Goal: Navigation & Orientation: Find specific page/section

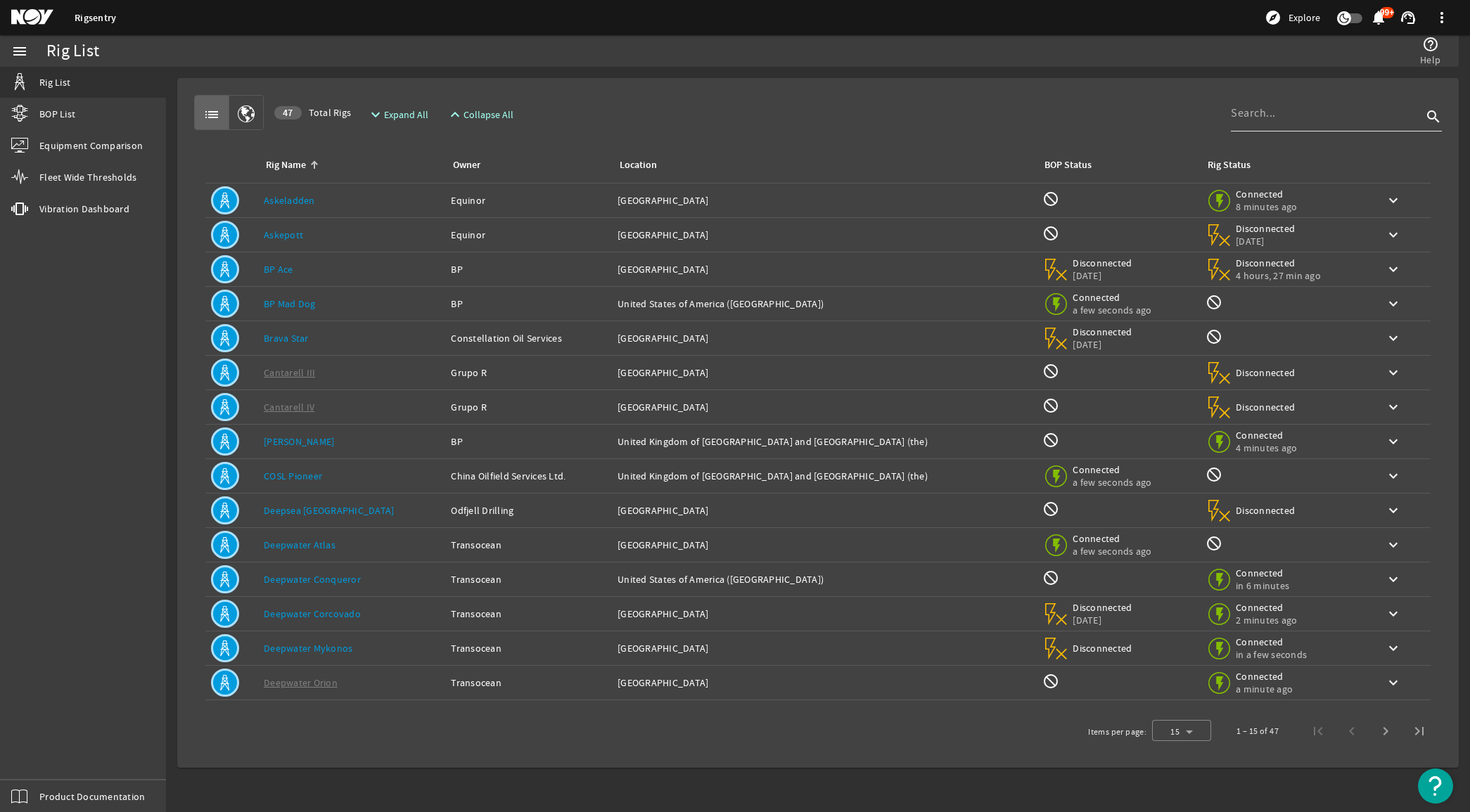
drag, startPoint x: 1298, startPoint y: 116, endPoint x: 1308, endPoint y: 114, distance: 10.2
click at [1298, 116] on input at bounding box center [1326, 113] width 192 height 17
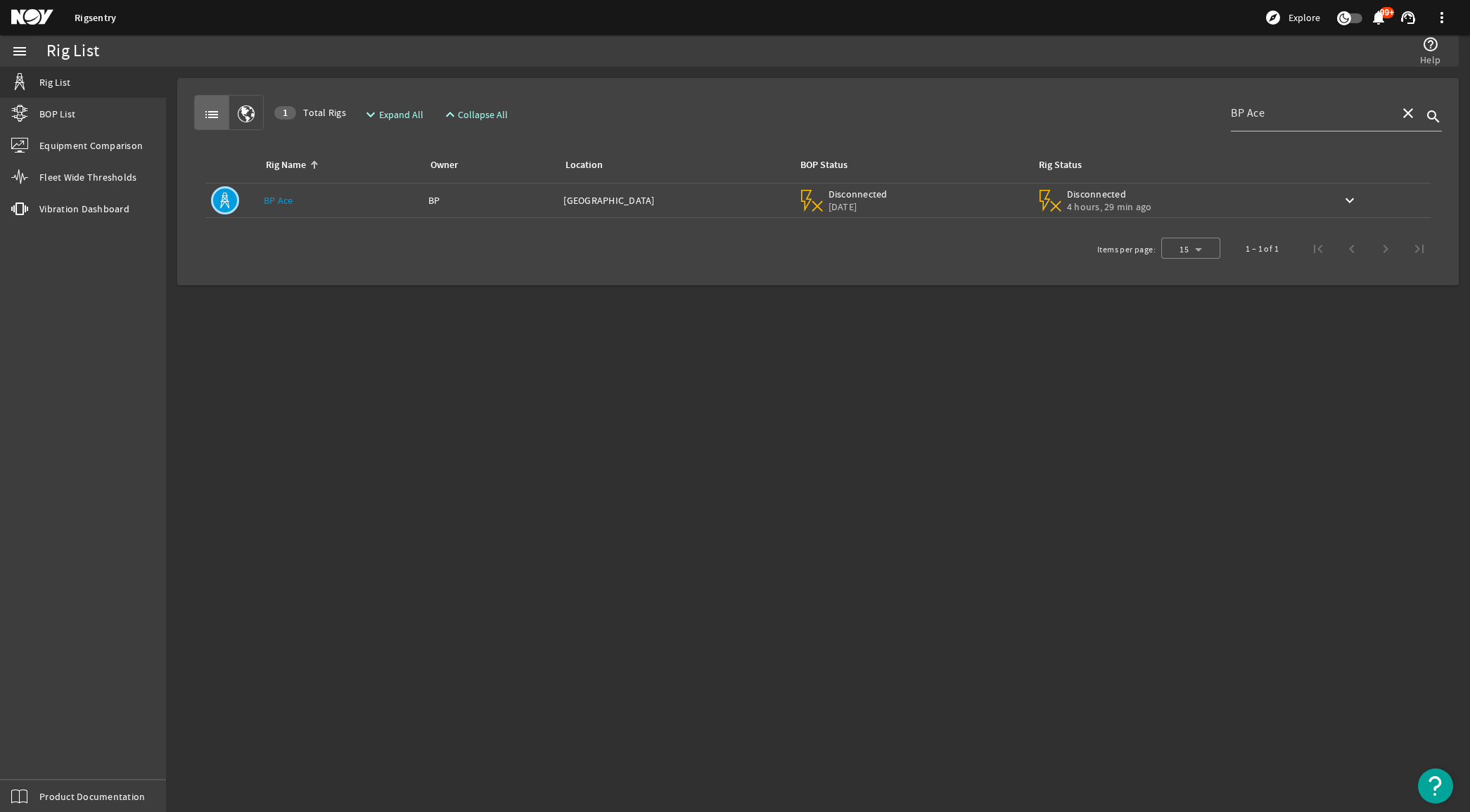
click at [392, 195] on div "Rig Name: BP Ace" at bounding box center [340, 200] width 153 height 14
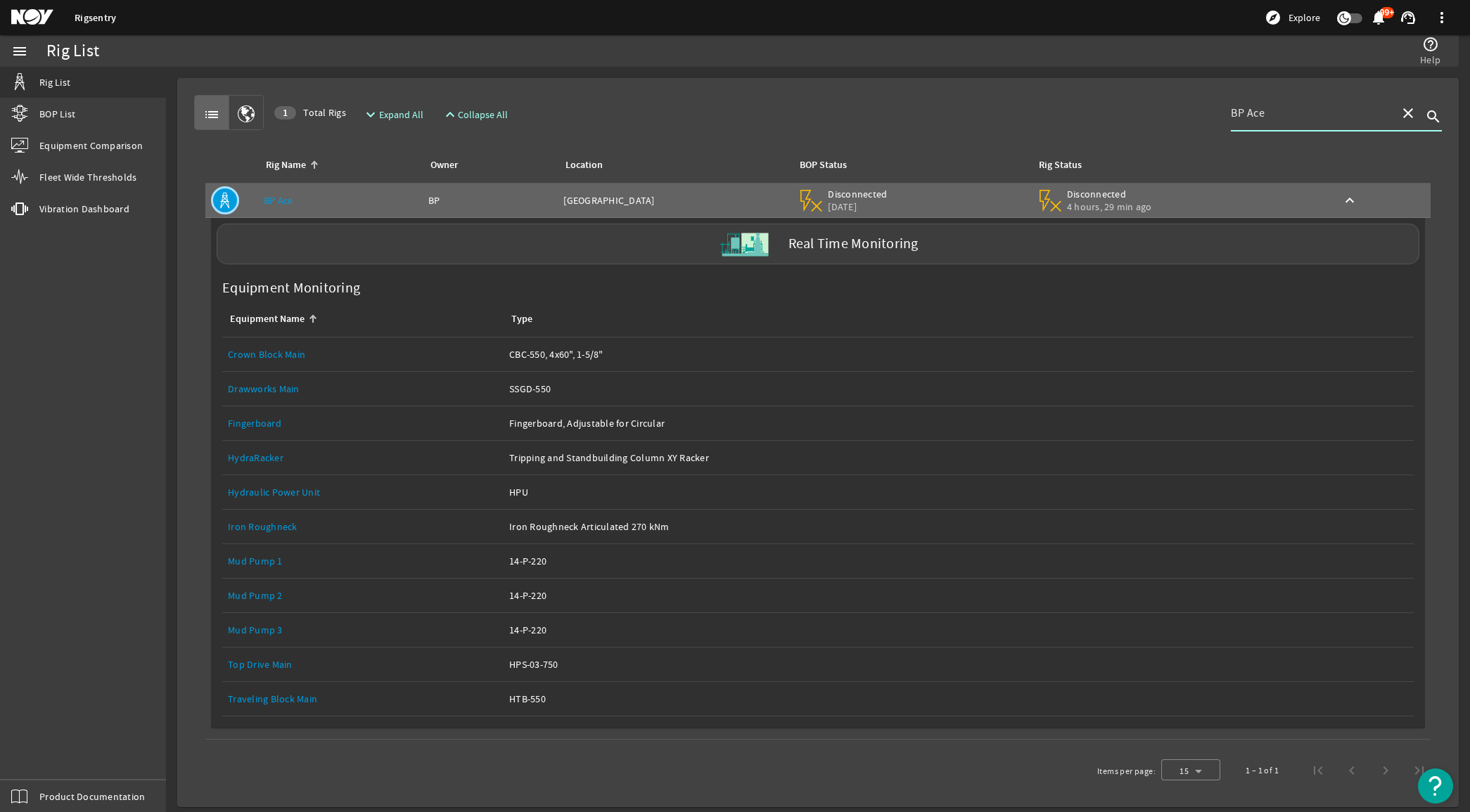
drag, startPoint x: 1270, startPoint y: 107, endPoint x: 1141, endPoint y: 111, distance: 129.1
click at [1141, 111] on div "list 1 Total Rigs expand_more Expand All expand_less Collapse All BP Ace close …" at bounding box center [818, 112] width 1247 height 35
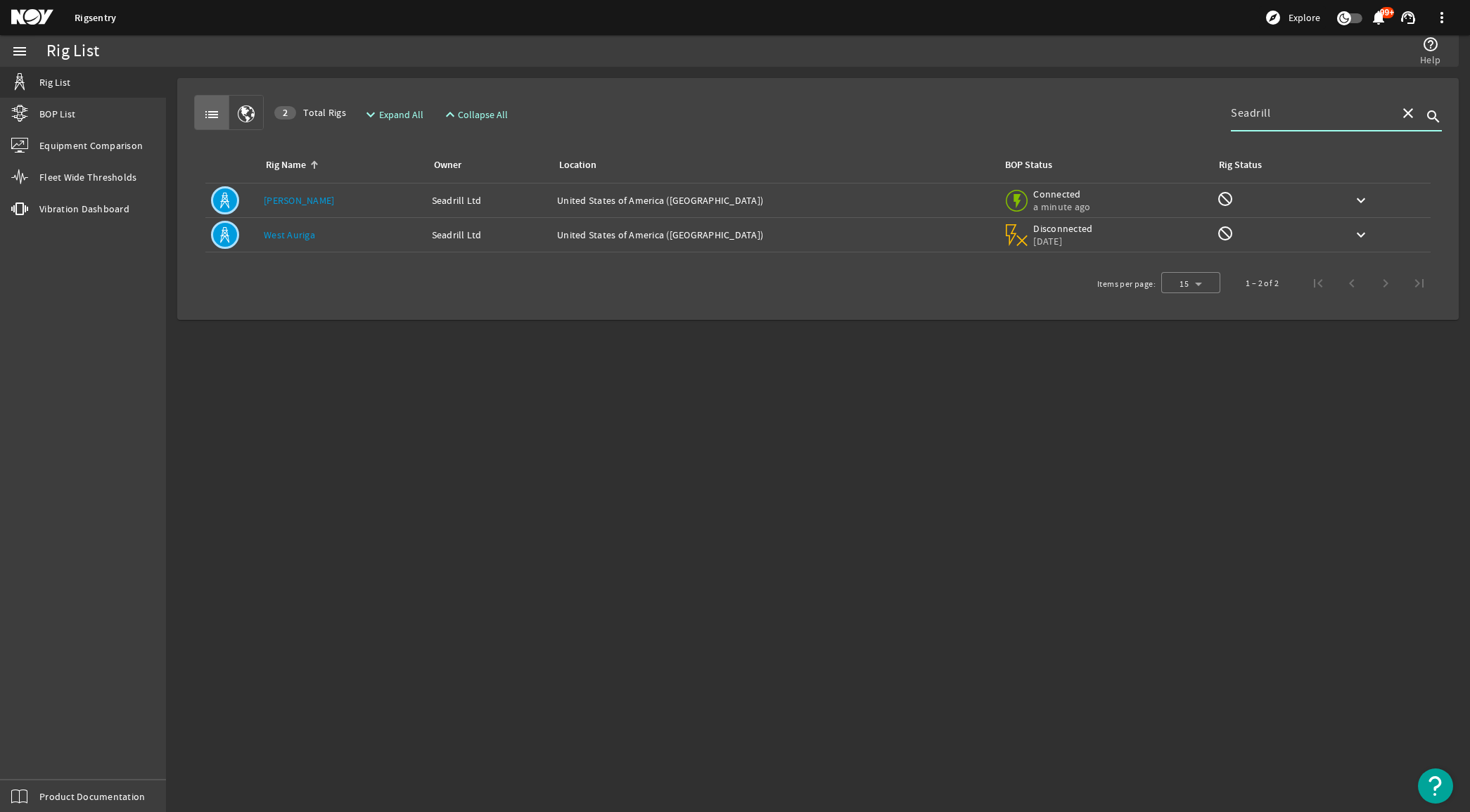
click at [282, 198] on div "Rig Name: [PERSON_NAME]" at bounding box center [342, 200] width 156 height 14
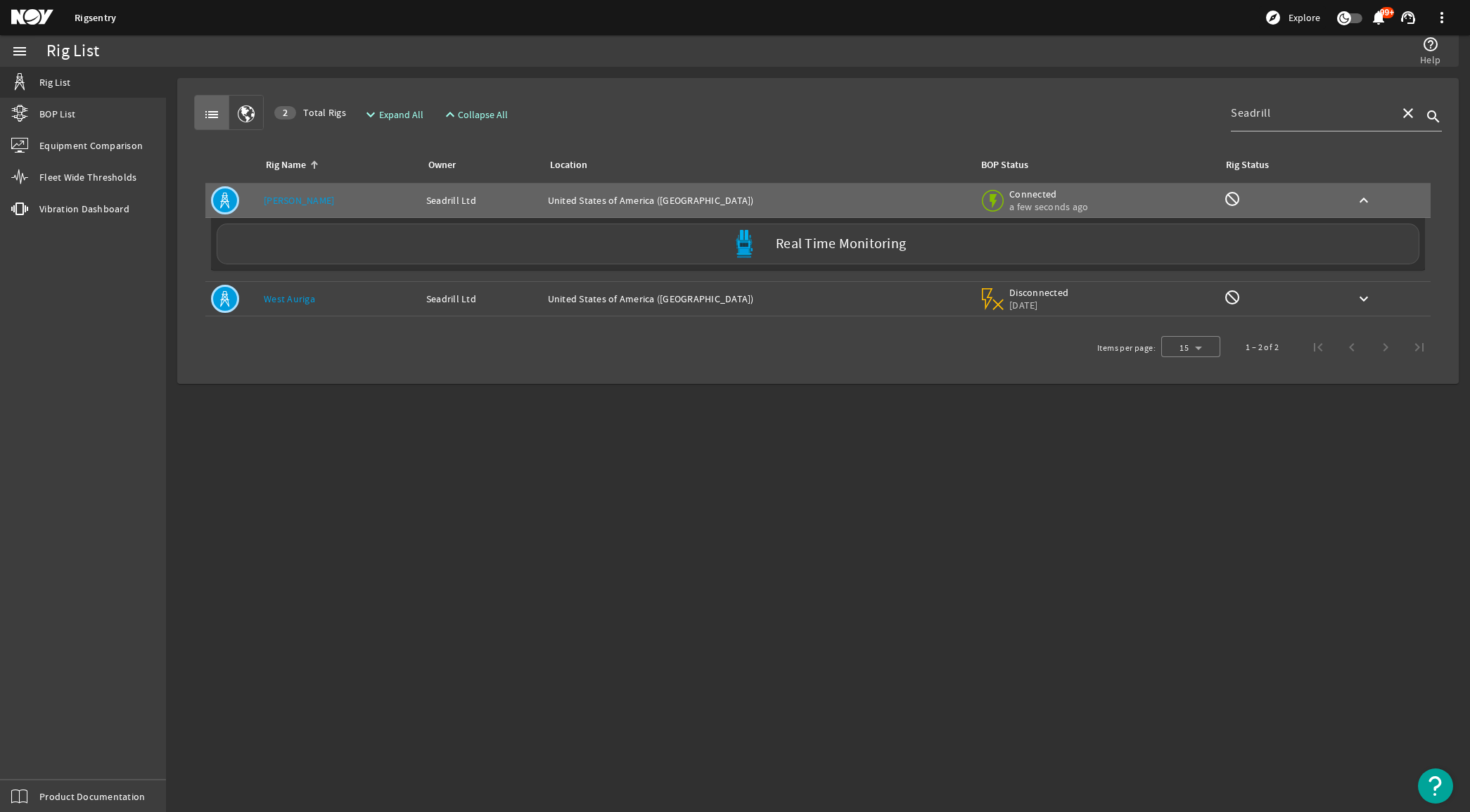
click at [452, 368] on div "list 2 Total Rigs expand_more Expand All expand_less Collapse All Seadrill clos…" at bounding box center [818, 231] width 1259 height 284
drag, startPoint x: 1308, startPoint y: 111, endPoint x: 1192, endPoint y: 111, distance: 116.0
click at [1192, 111] on div "list 2 Total Rigs expand_more Expand All expand_less Collapse All Seadrill clos…" at bounding box center [818, 112] width 1247 height 35
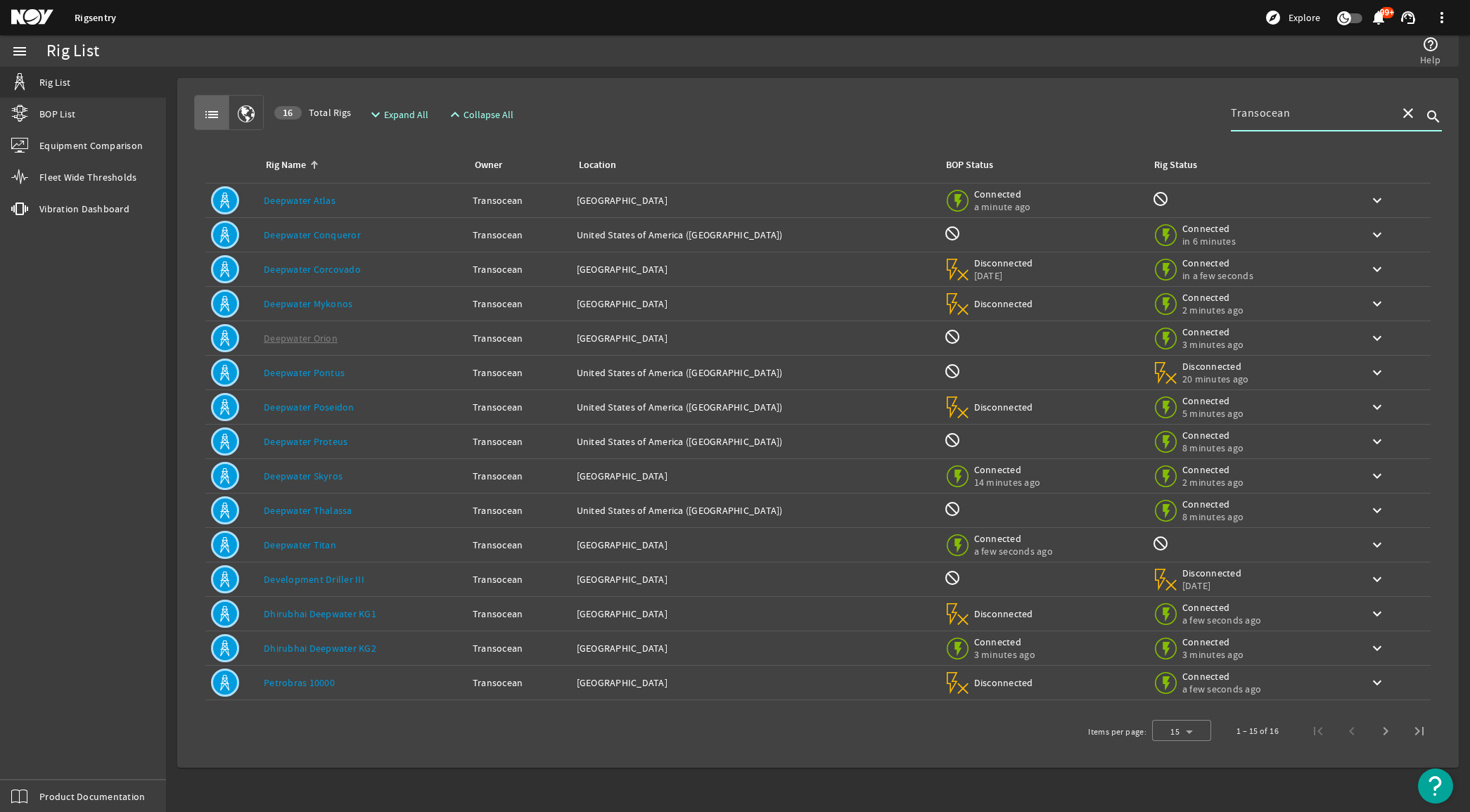
type input "Transocean"
click at [346, 263] on link "Deepwater Corcovado" at bounding box center [312, 269] width 97 height 13
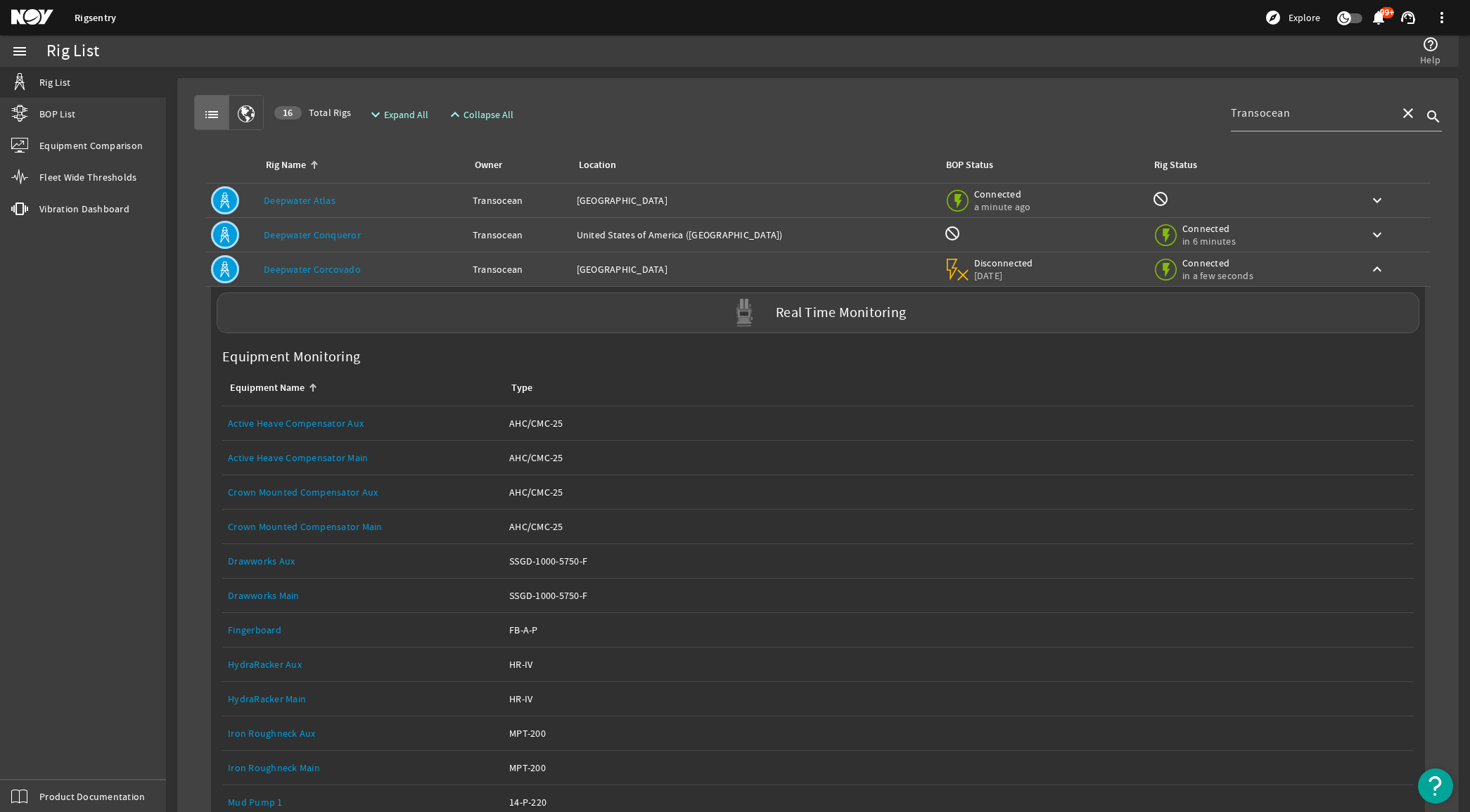
click at [380, 265] on div "Rig Name: [PERSON_NAME]" at bounding box center [363, 269] width 198 height 14
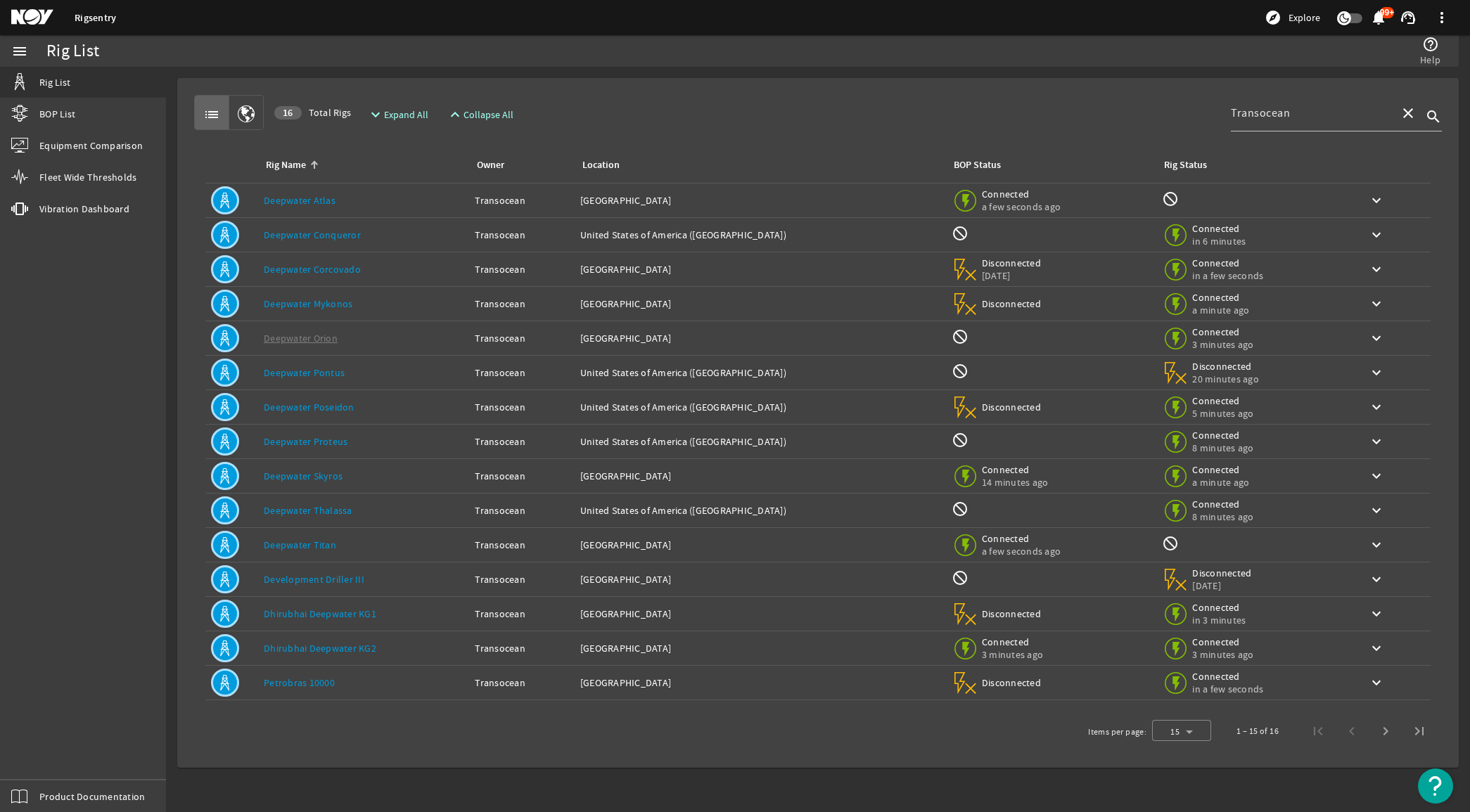
click at [423, 542] on div "Rig Name: Deepwater Titan" at bounding box center [364, 545] width 199 height 14
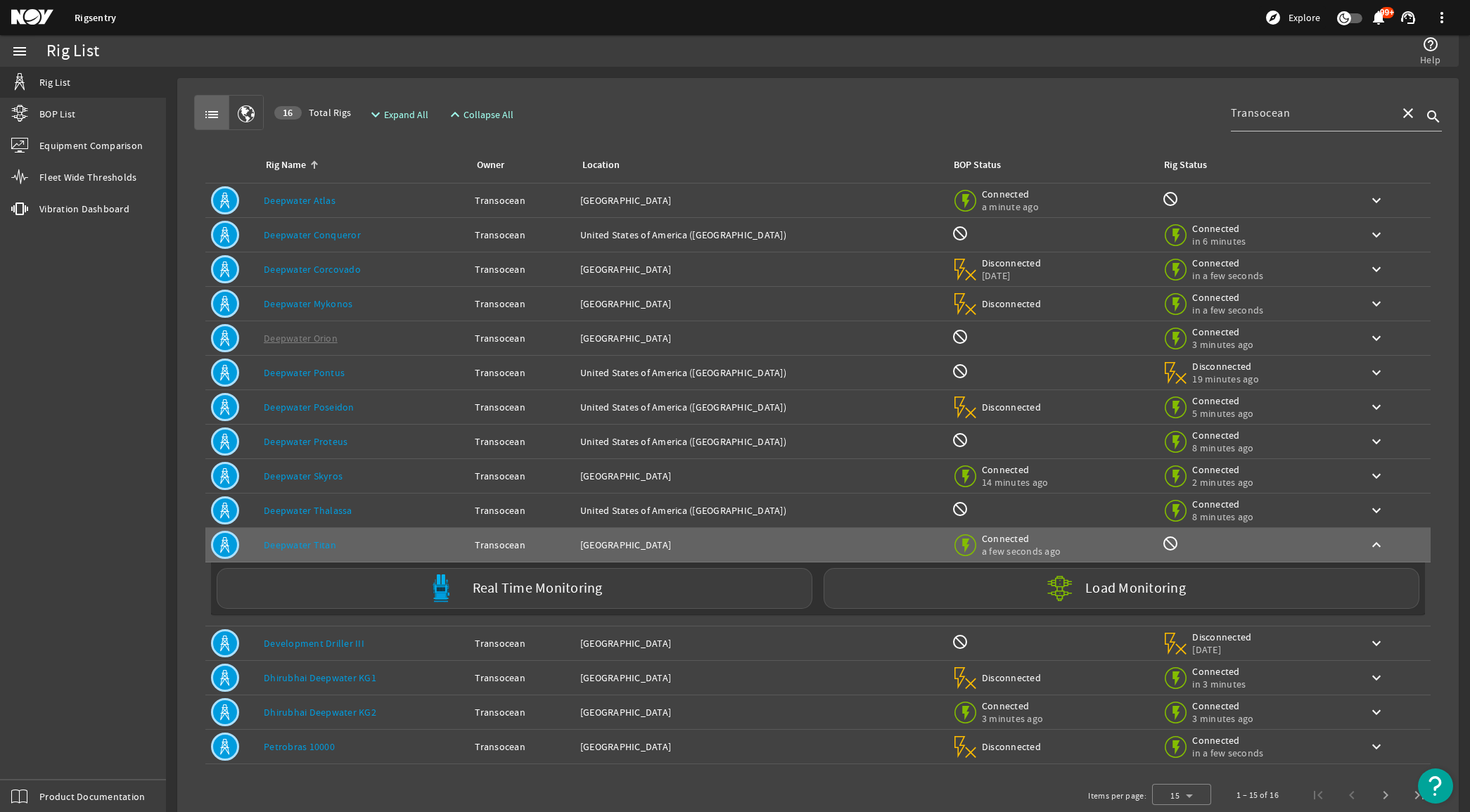
click at [169, 447] on rigsentry-mat-card "list 16 Total Rigs expand_more Expand All expand_less Collapse All Transocean c…" at bounding box center [818, 455] width 1304 height 776
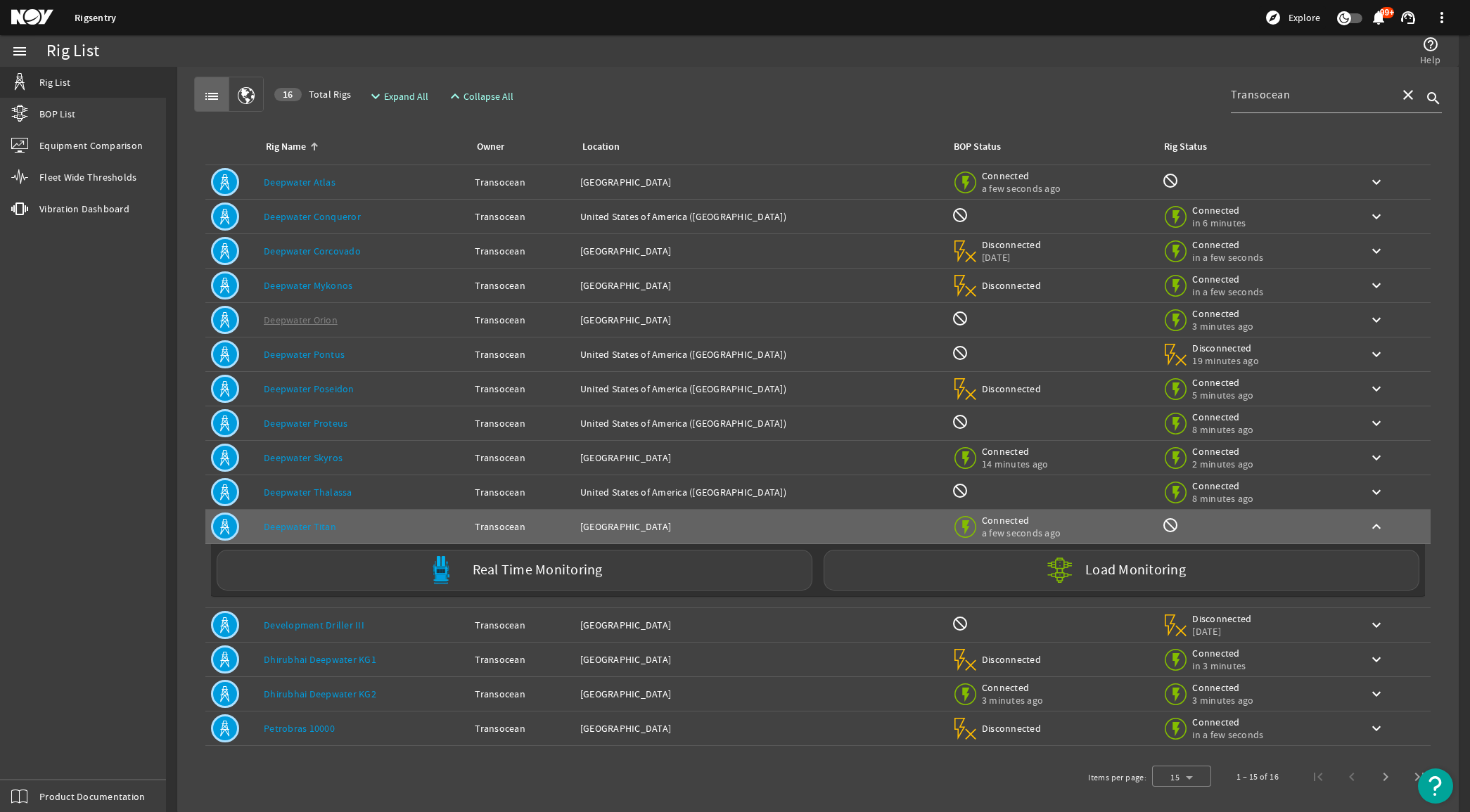
scroll to position [34, 0]
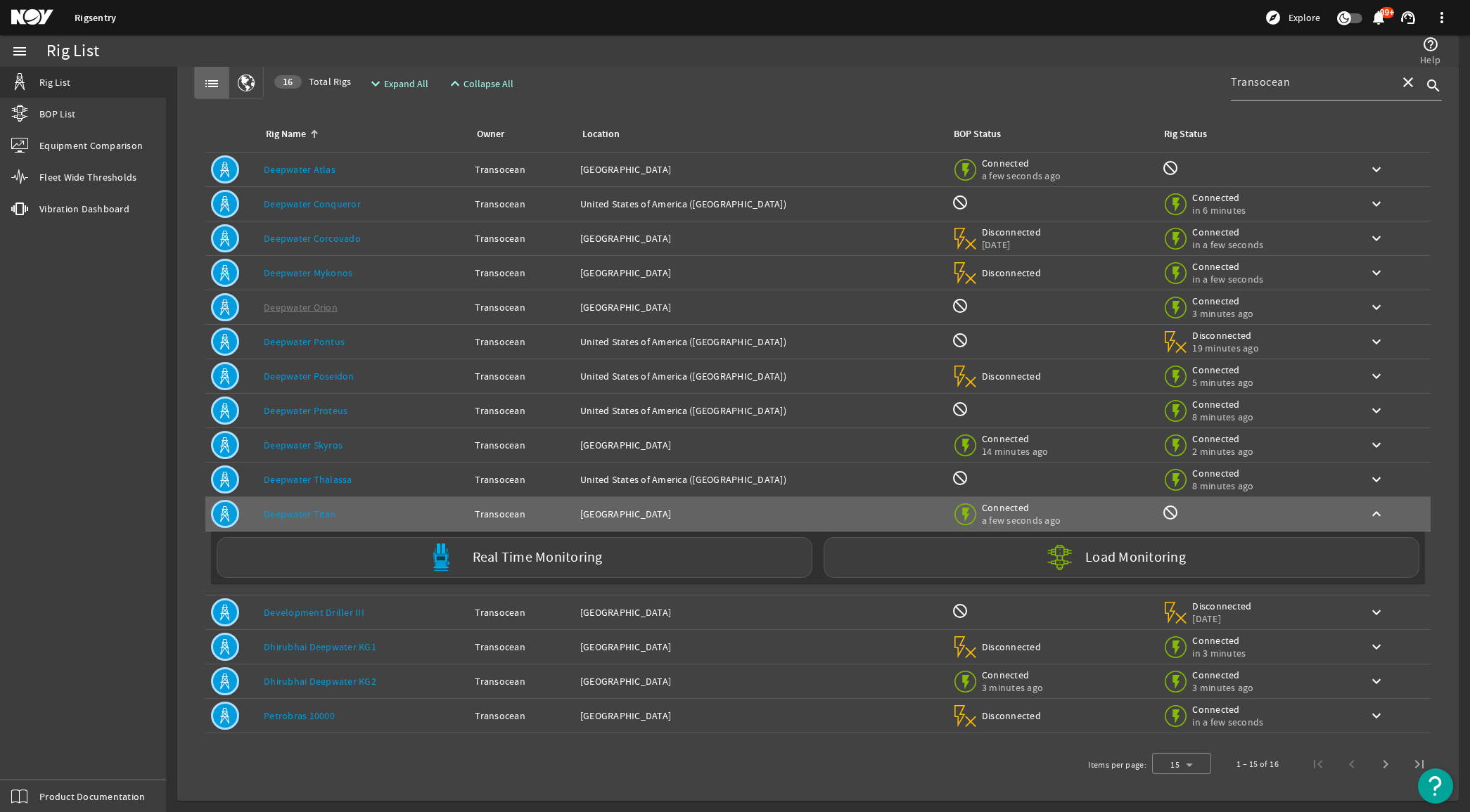
click at [397, 675] on div "Rig Name: Dhirubhai Deepwater KG2" at bounding box center [364, 681] width 199 height 14
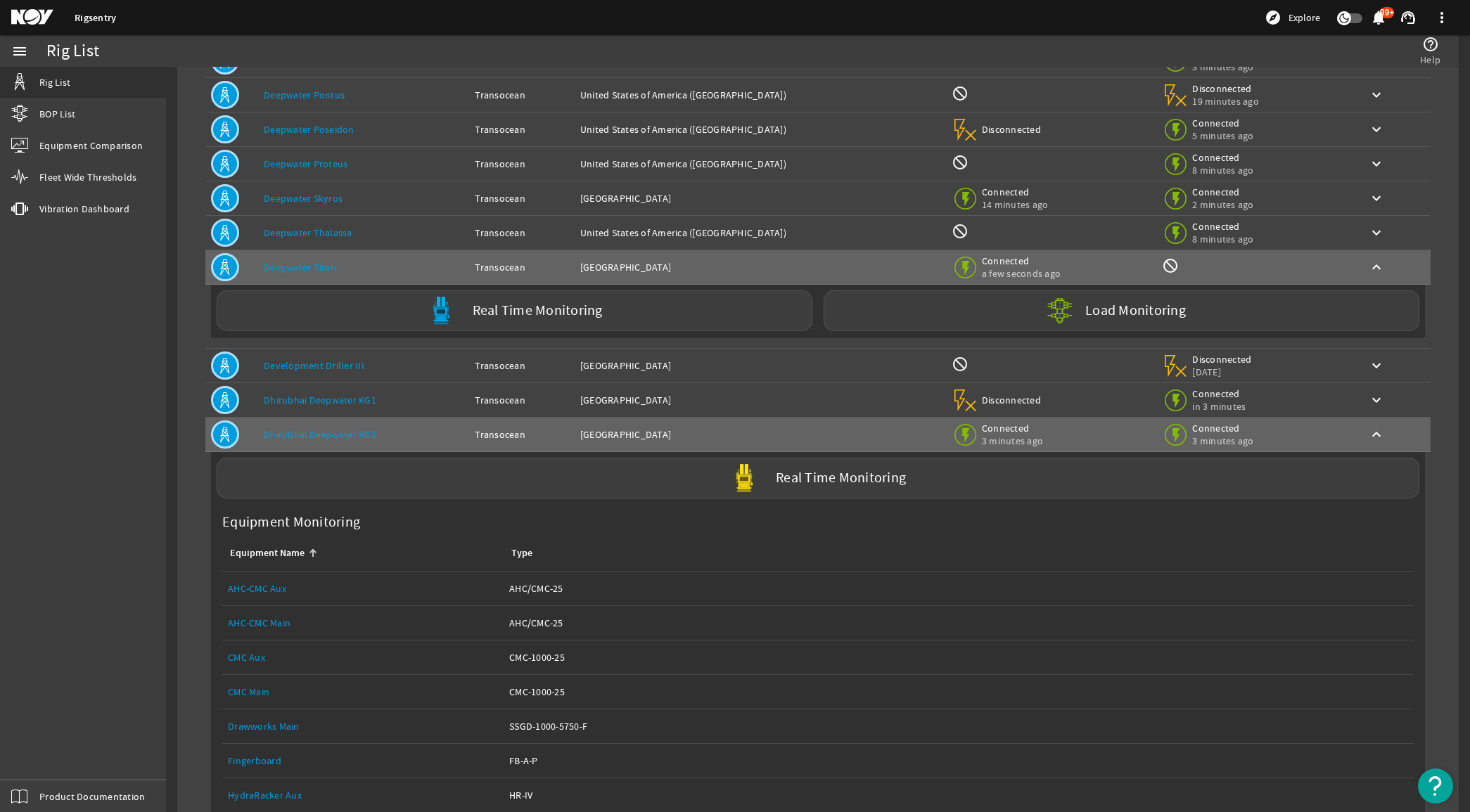
scroll to position [297, 0]
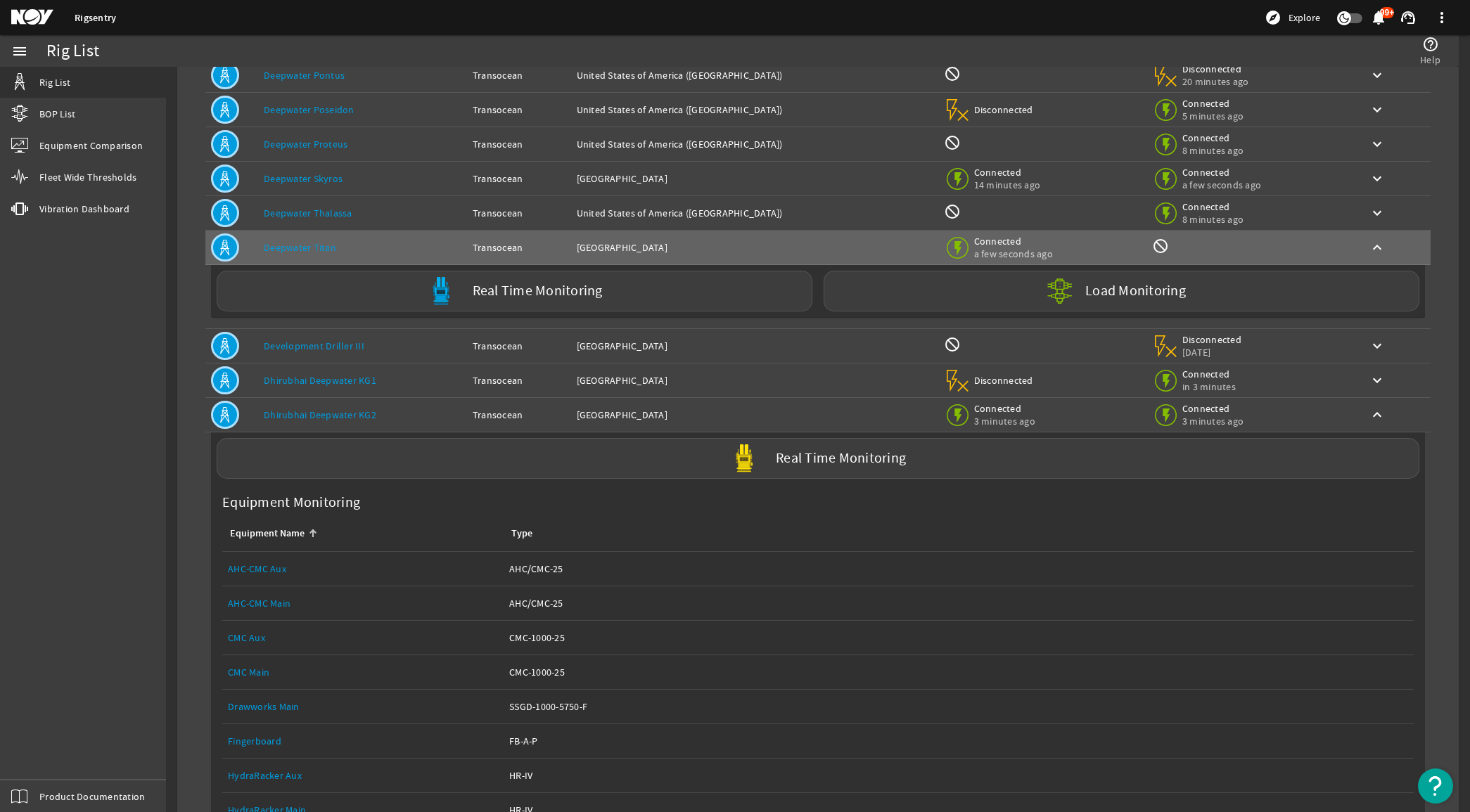
click at [462, 415] on div "Rig Name: Dhirubhai Deepwater KG2" at bounding box center [363, 414] width 198 height 14
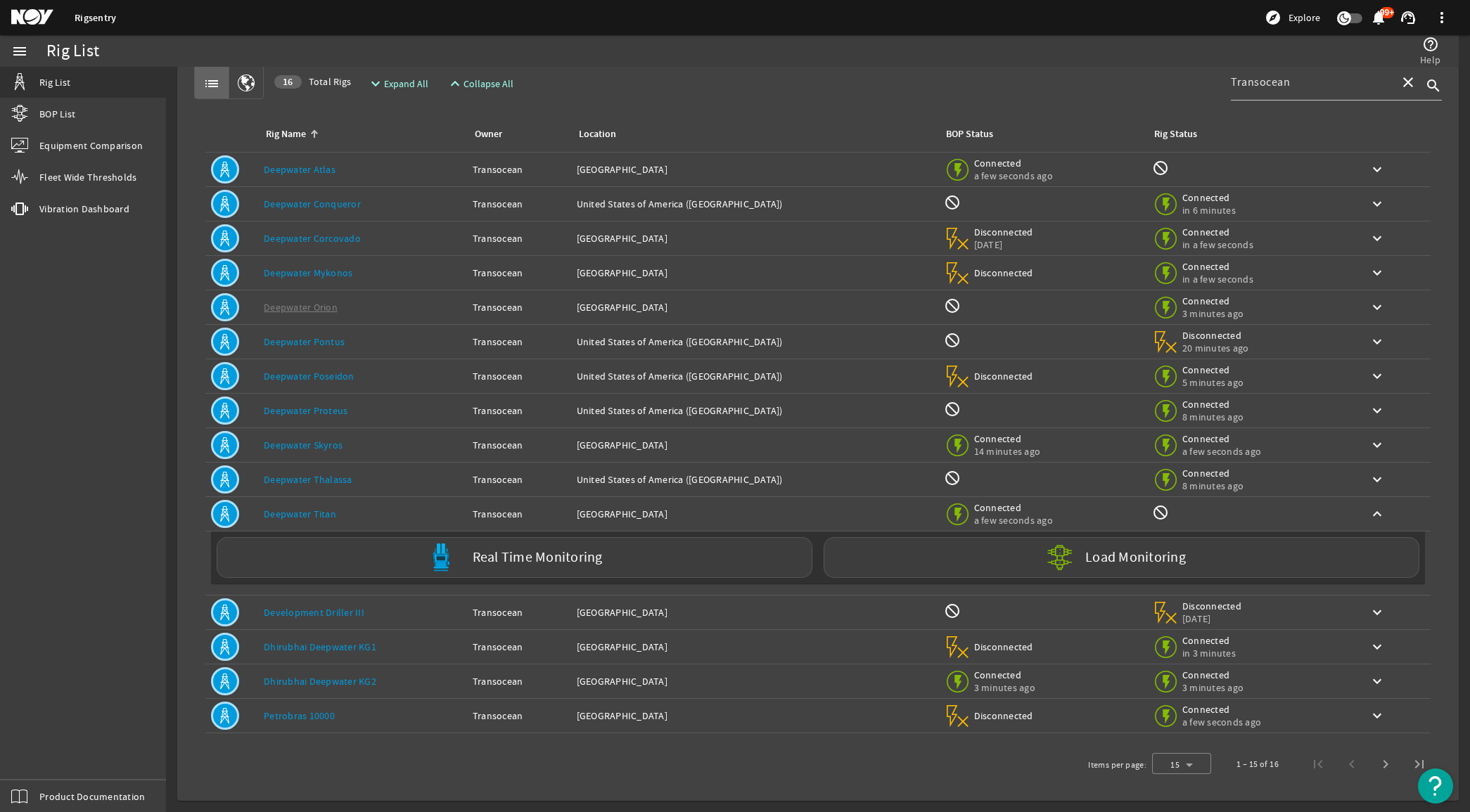
click at [450, 508] on div "Rig Name: Deepwater Titan" at bounding box center [363, 514] width 198 height 14
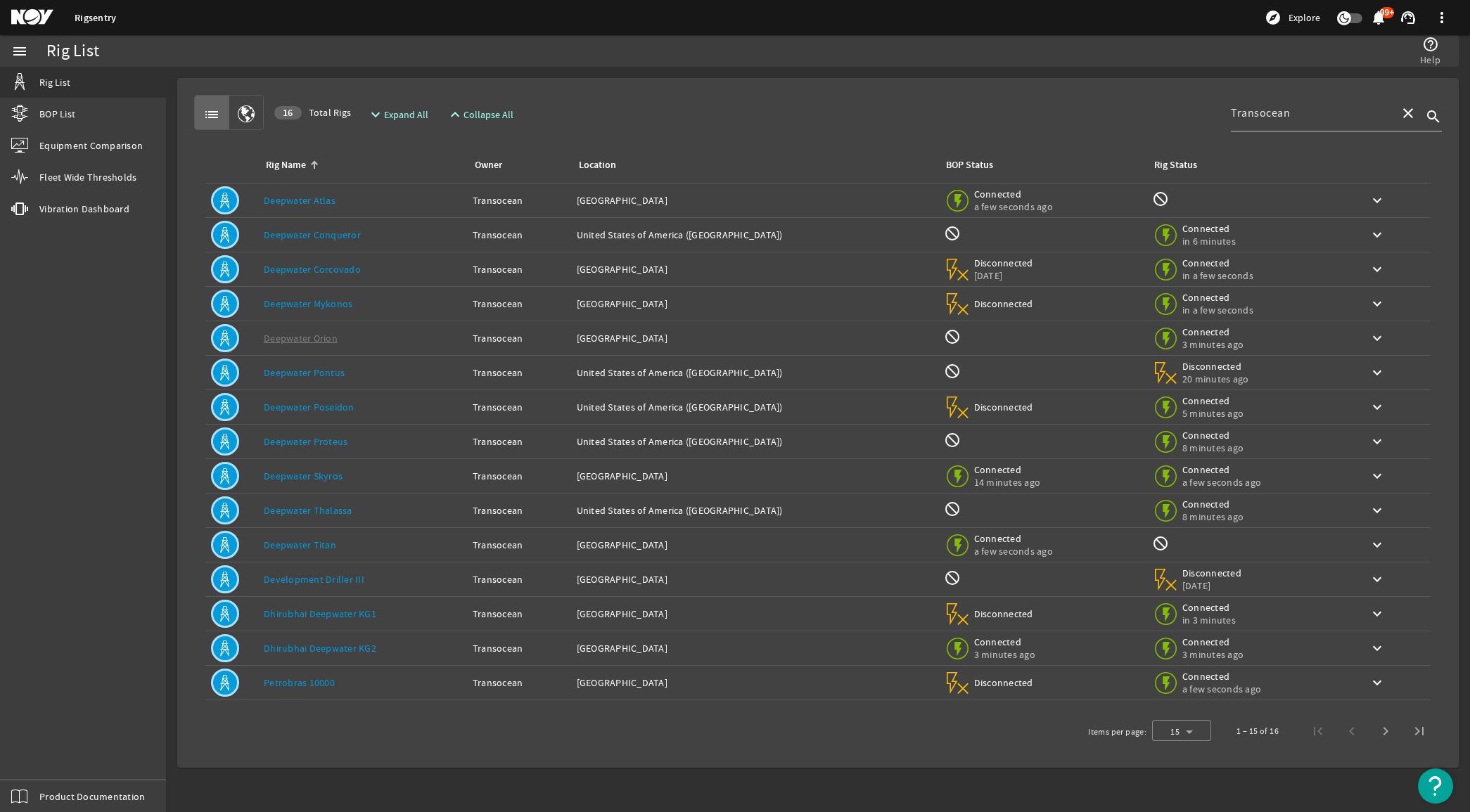
click at [170, 520] on rigsentry-mat-card "list 16 Total Rigs expand_more Expand All expand_less Collapse All Transocean c…" at bounding box center [818, 423] width 1304 height 712
